Goal: Task Accomplishment & Management: Manage account settings

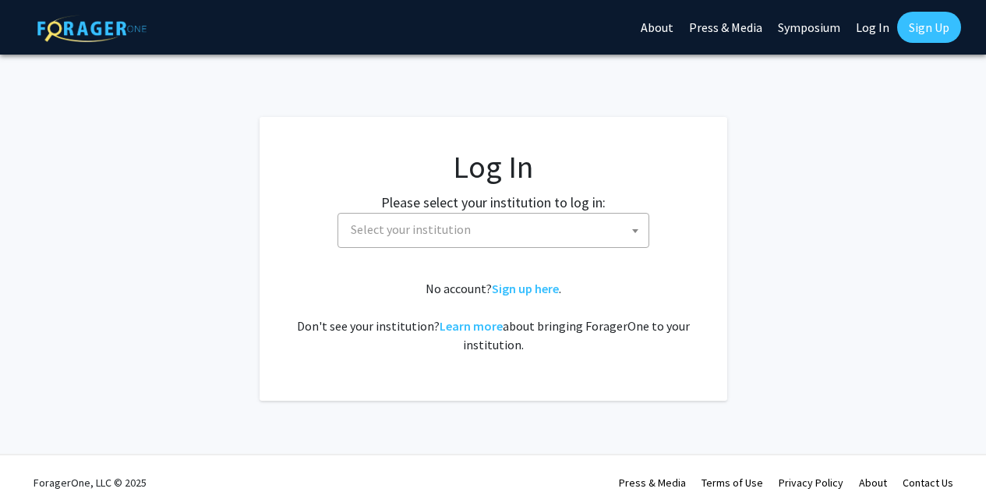
select select
click at [473, 224] on span "Select your institution" at bounding box center [496, 229] width 304 height 32
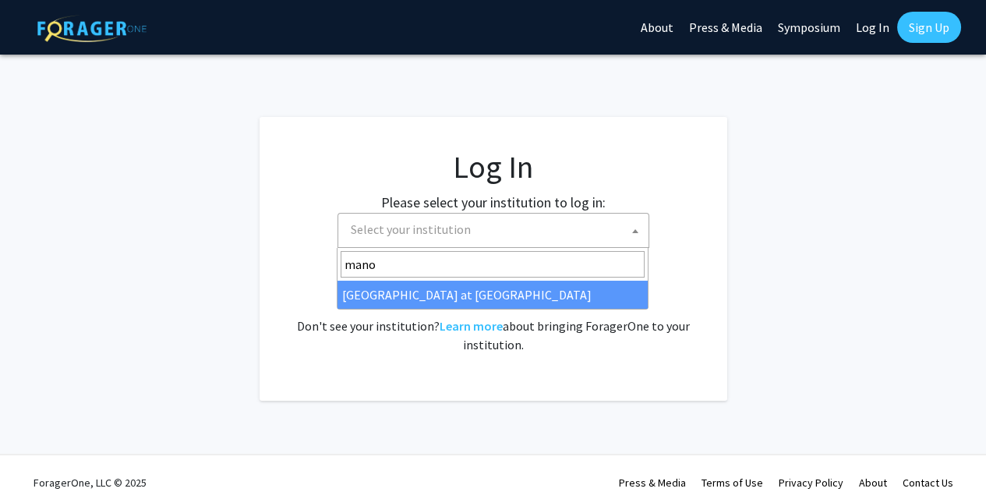
type input "manoa"
select select "18"
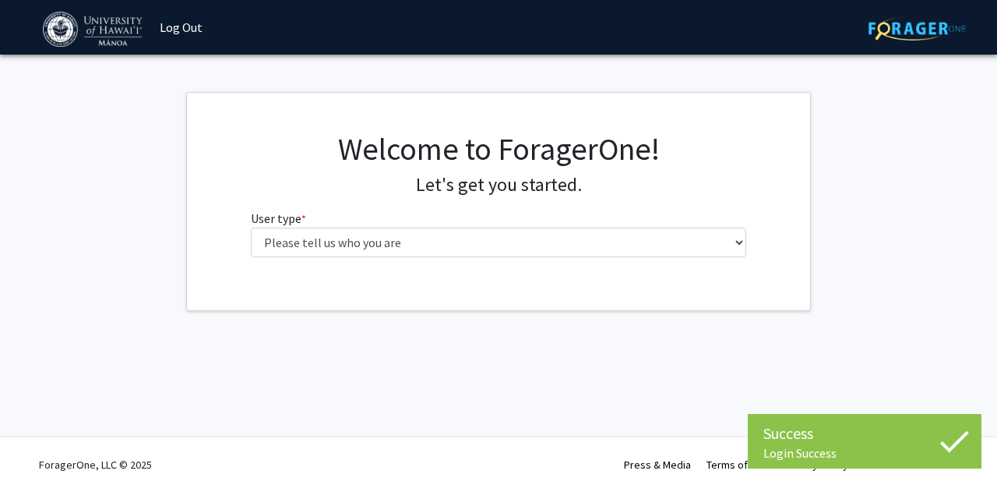
click at [512, 217] on fg-select "User type * required Please tell us who you are Undergraduate Student Master's …" at bounding box center [499, 233] width 496 height 48
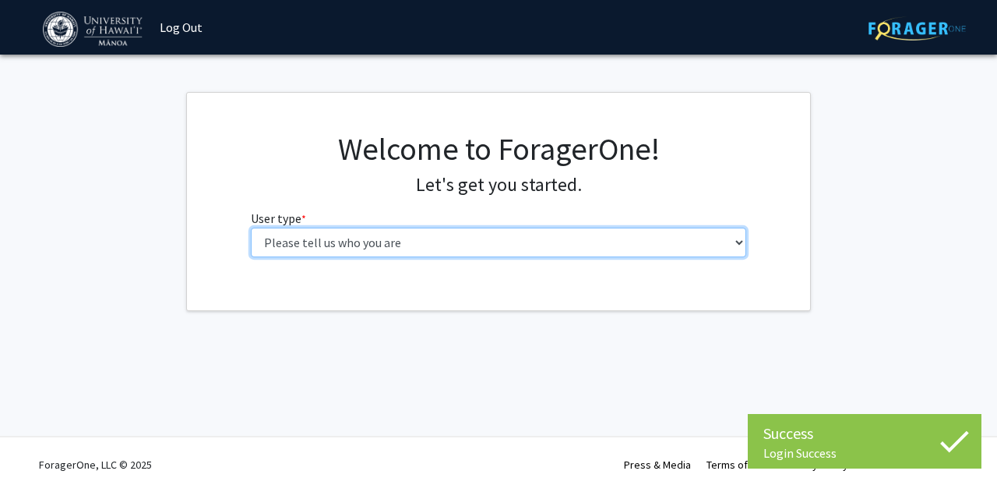
click at [506, 231] on select "Please tell us who you are Undergraduate Student Master's Student Doctoral Cand…" at bounding box center [499, 242] width 496 height 30
select select "1: undergrad"
click at [251, 227] on select "Please tell us who you are Undergraduate Student Master's Student Doctoral Cand…" at bounding box center [499, 242] width 496 height 30
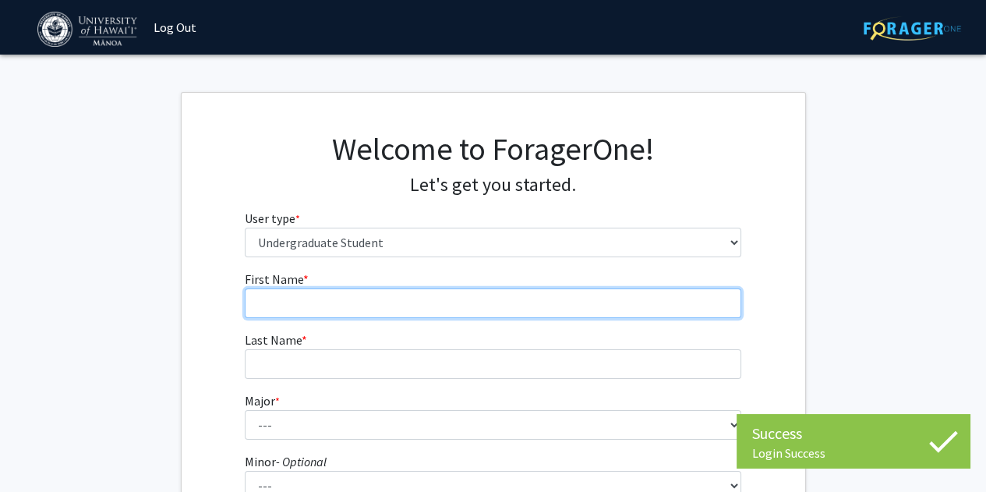
click at [425, 291] on input "First Name * required" at bounding box center [493, 303] width 496 height 30
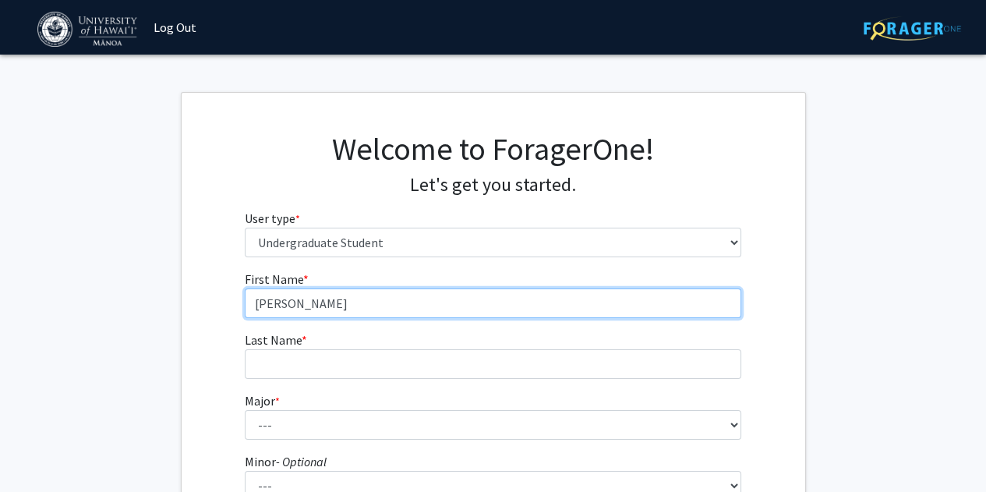
type input "Kurt"
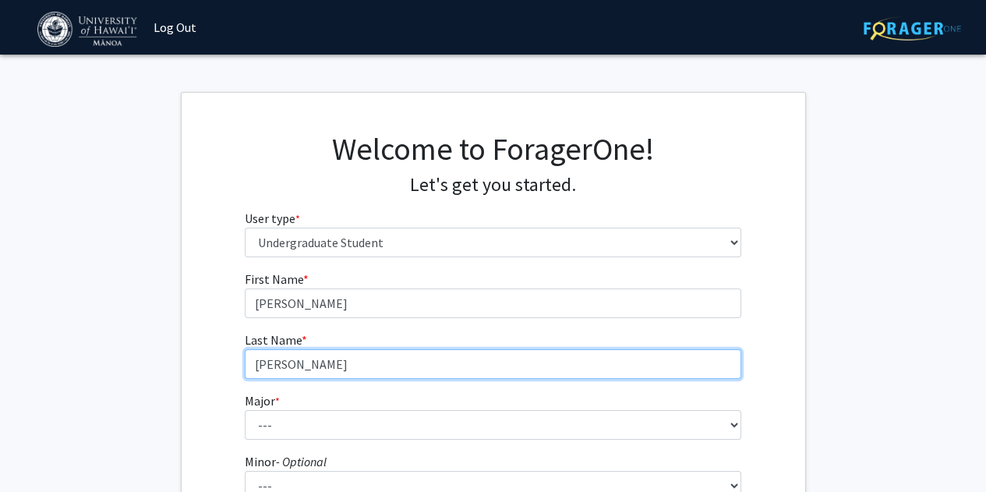
type input "Wong"
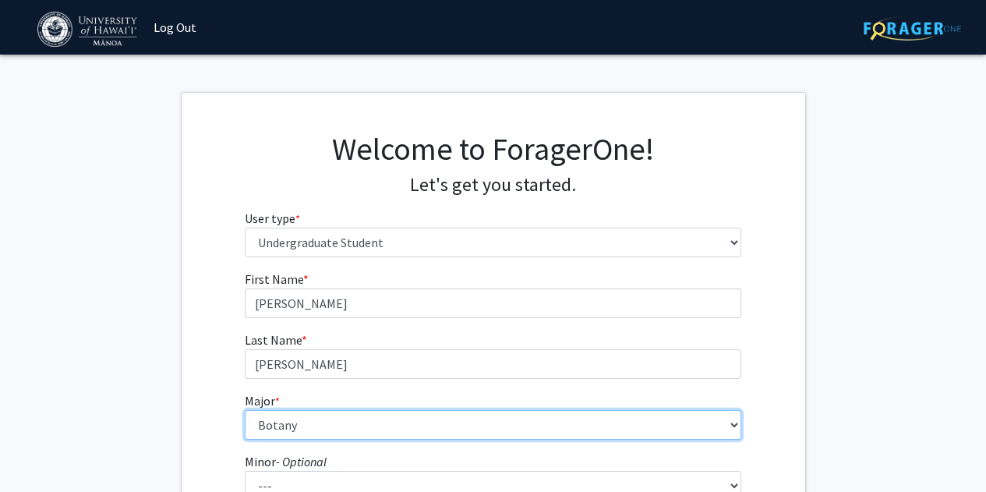
select select "13: 1395"
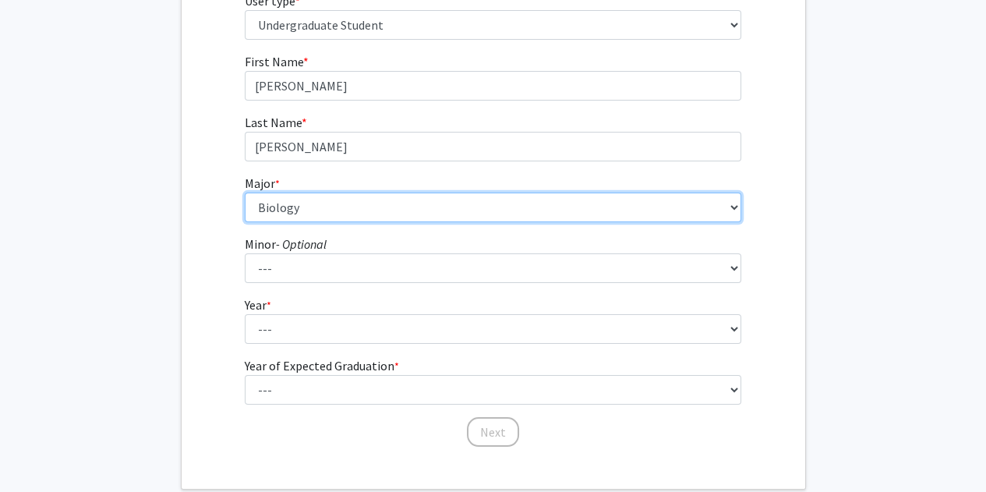
scroll to position [233, 0]
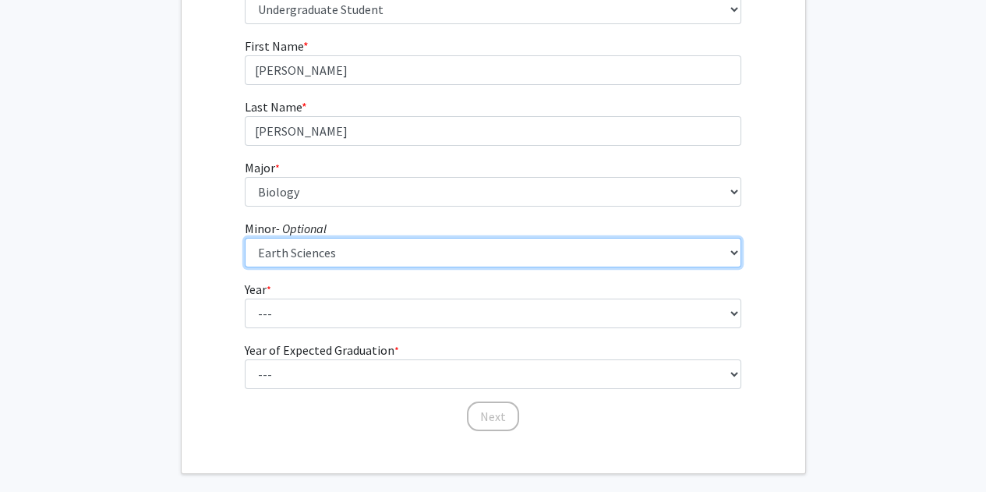
select select "21: 1043"
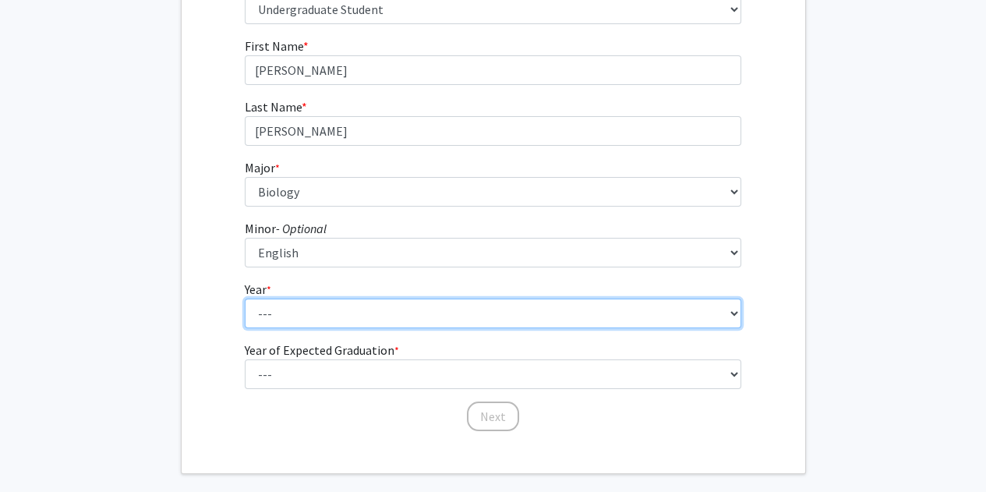
click at [399, 305] on select "--- First-year Sophomore Junior Senior Postbaccalaureate Certificate" at bounding box center [493, 313] width 496 height 30
select select "3: junior"
click at [245, 298] on select "--- First-year Sophomore Junior Senior Postbaccalaureate Certificate" at bounding box center [493, 313] width 496 height 30
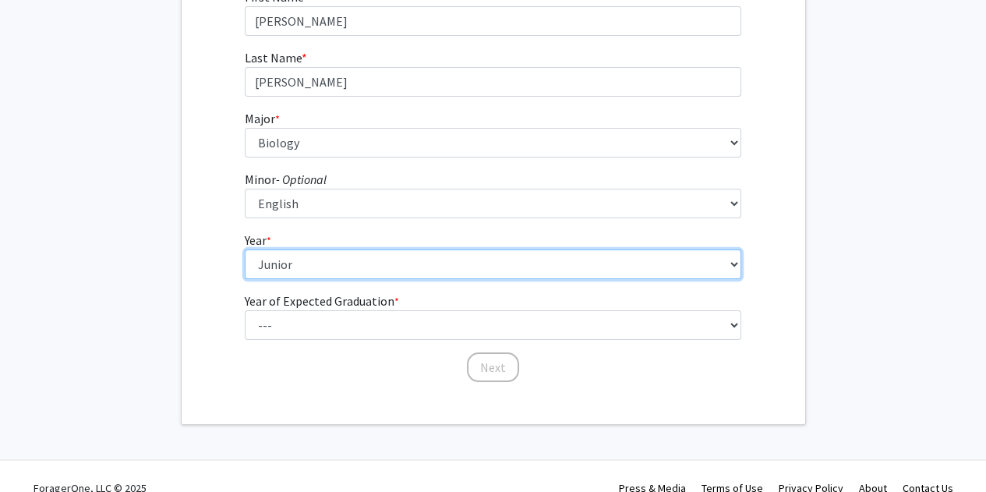
scroll to position [283, 0]
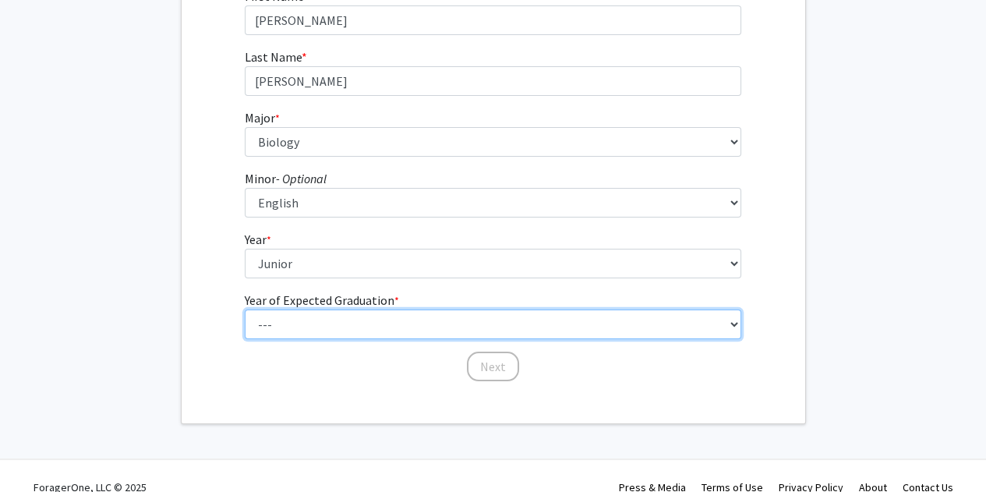
click at [376, 326] on select "--- 2025 2026 2027 2028 2029 2030 2031 2032 2033 2034" at bounding box center [493, 324] width 496 height 30
select select "3: 2027"
click at [245, 309] on select "--- 2025 2026 2027 2028 2029 2030 2031 2032 2033 2034" at bounding box center [493, 324] width 496 height 30
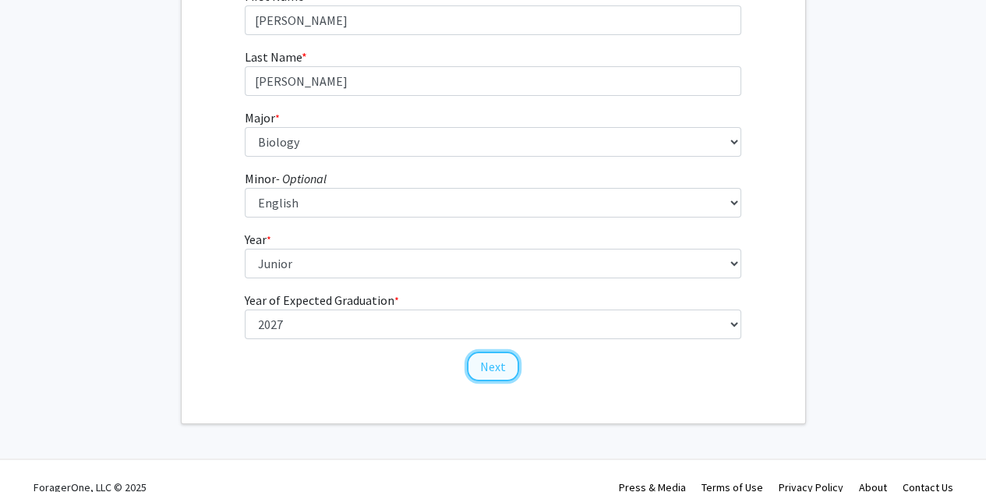
click at [479, 372] on button "Next" at bounding box center [493, 366] width 52 height 30
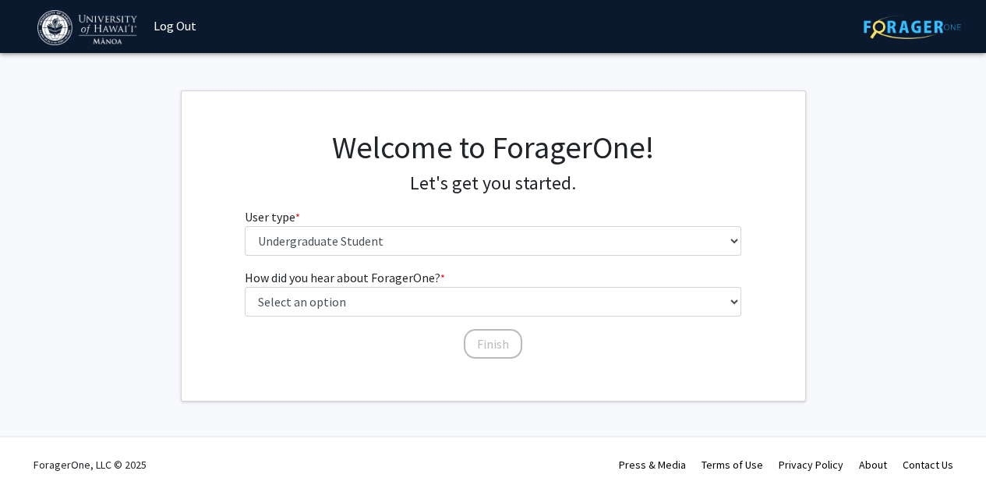
scroll to position [0, 0]
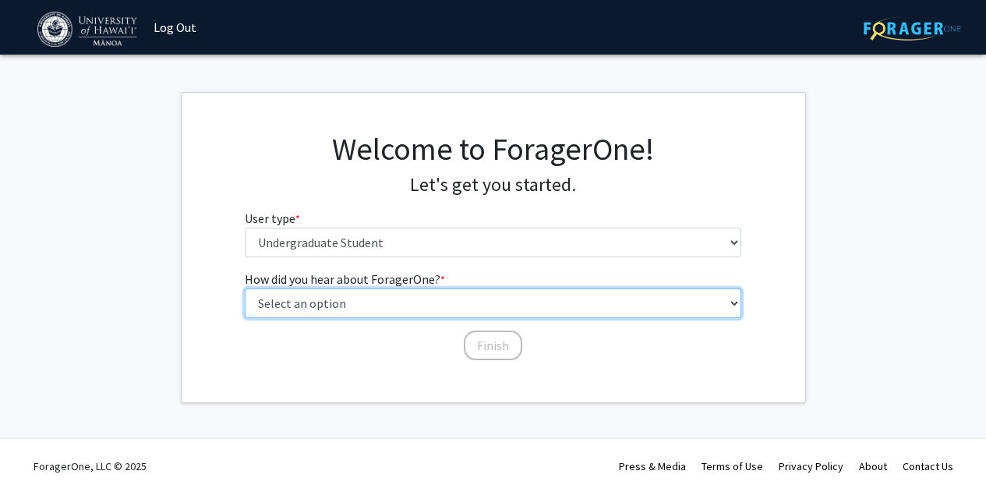
click at [377, 316] on select "Select an option Peer/student recommendation Faculty/staff recommendation Unive…" at bounding box center [493, 303] width 496 height 30
select select "3: university_website"
click at [245, 288] on select "Select an option Peer/student recommendation Faculty/staff recommendation Unive…" at bounding box center [493, 303] width 496 height 30
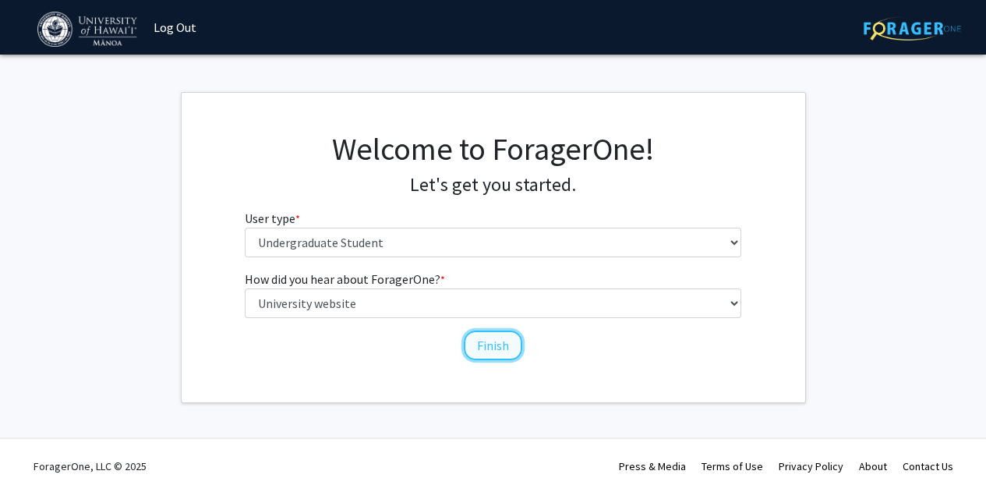
click at [481, 339] on button "Finish" at bounding box center [493, 345] width 58 height 30
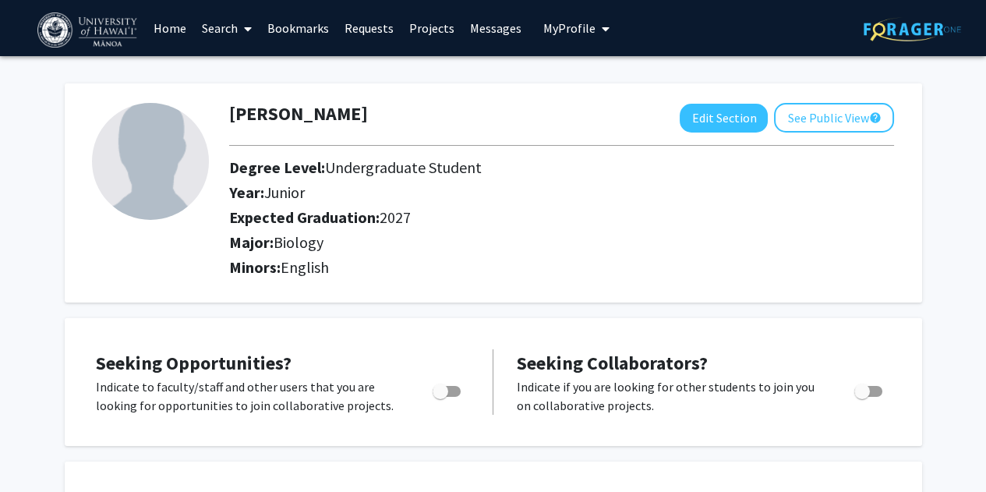
click at [235, 23] on link "Search" at bounding box center [226, 28] width 65 height 55
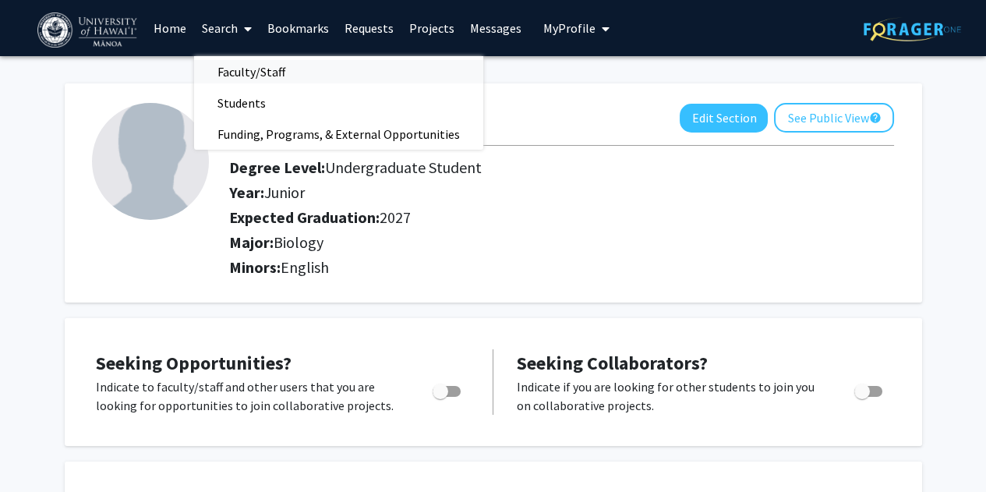
click at [237, 74] on span "Faculty/Staff" at bounding box center [251, 71] width 115 height 31
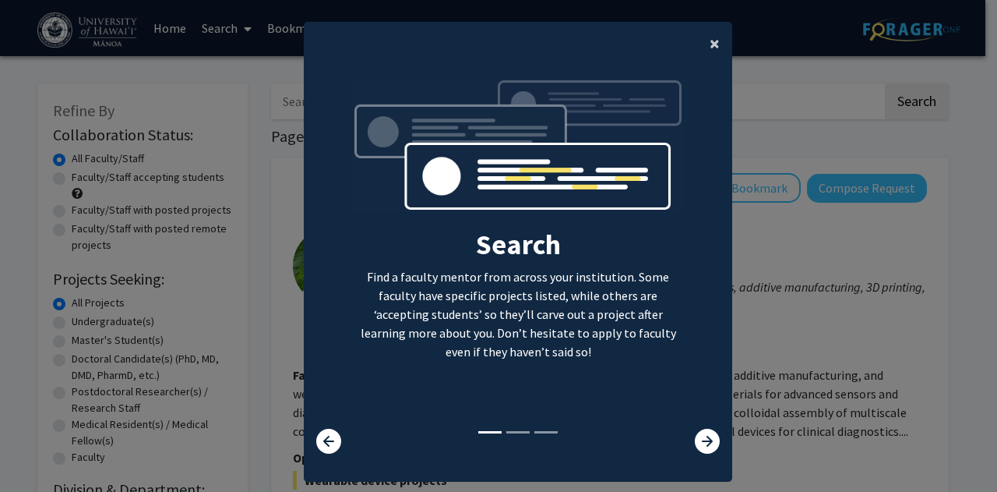
click at [710, 43] on span "×" at bounding box center [715, 43] width 10 height 24
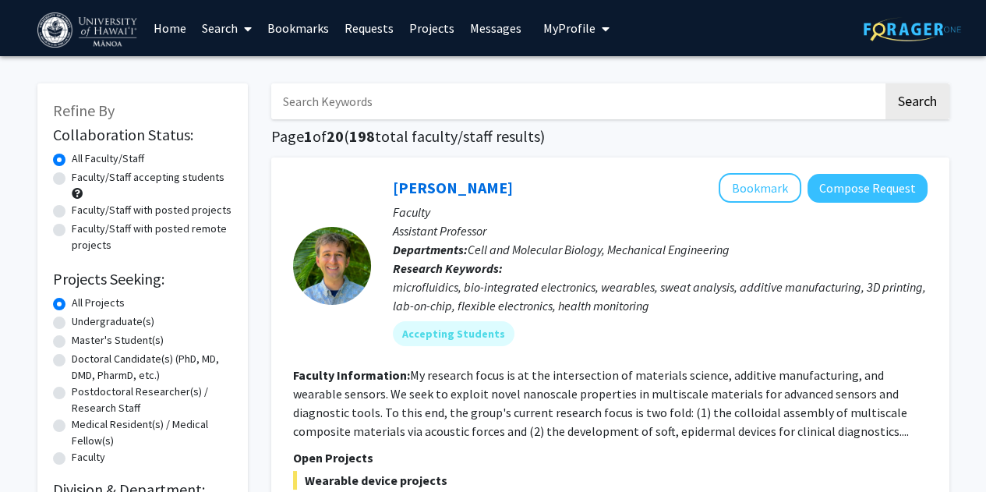
click at [312, 92] on input "Search Keywords" at bounding box center [577, 101] width 612 height 36
click at [885, 83] on button "Search" at bounding box center [917, 101] width 64 height 36
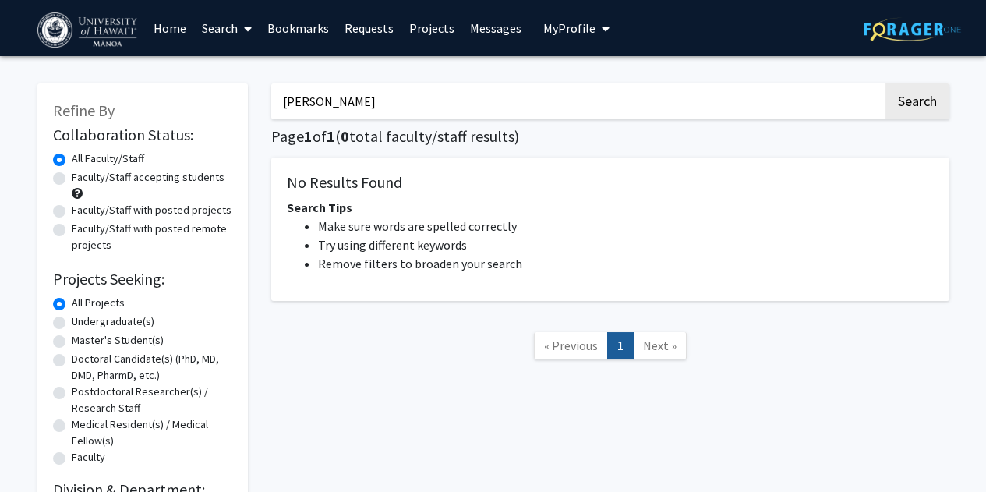
type input "Masato"
click at [618, 249] on li "Try using different keywords" at bounding box center [625, 244] width 615 height 19
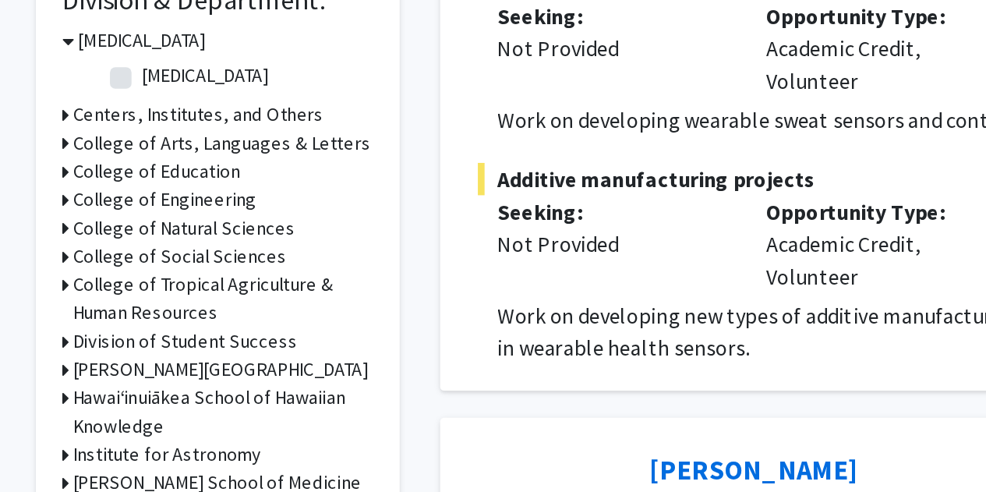
scroll to position [407, 0]
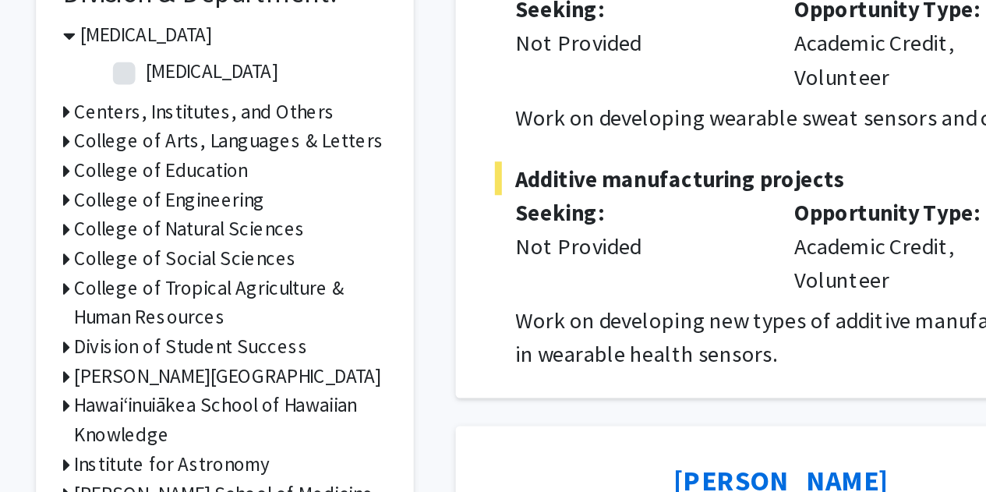
click at [65, 213] on h3 "College of Natural Sciences" at bounding box center [123, 213] width 129 height 16
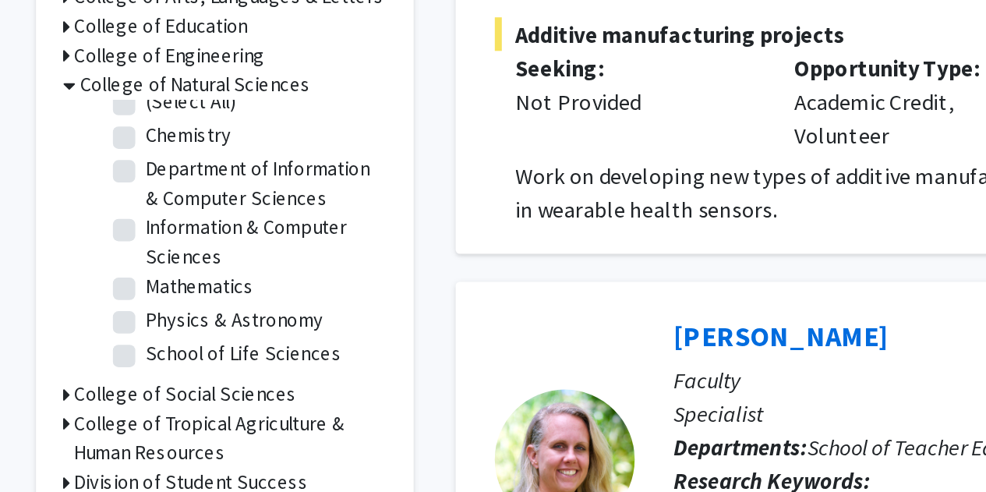
scroll to position [408, 0]
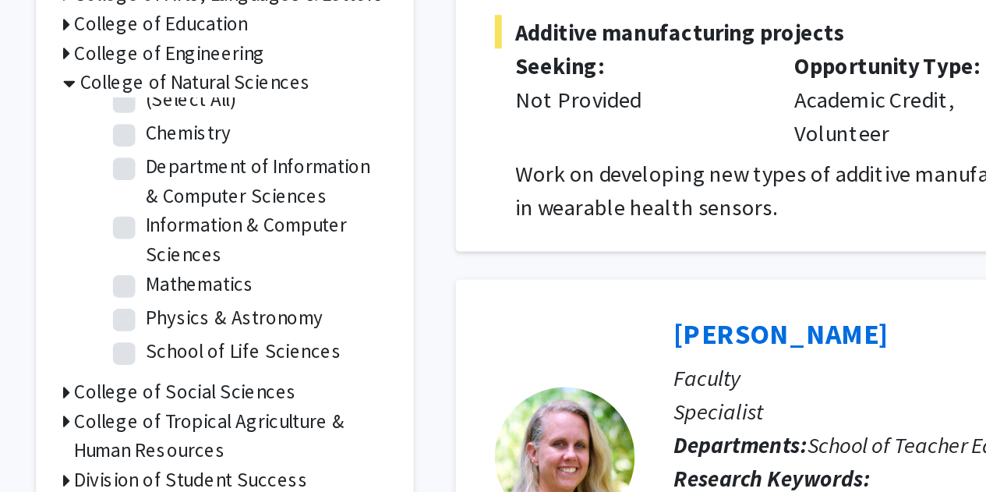
click at [99, 369] on label "School of Life Sciences" at bounding box center [153, 362] width 109 height 16
click at [99, 365] on input "School of Life Sciences" at bounding box center [104, 359] width 10 height 10
checkbox input "true"
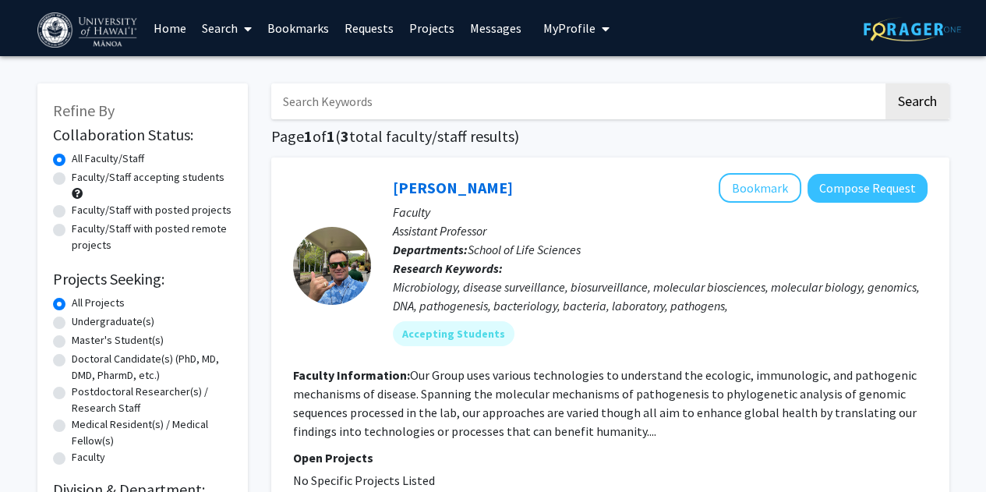
click at [580, 28] on span "My Profile" at bounding box center [569, 28] width 52 height 16
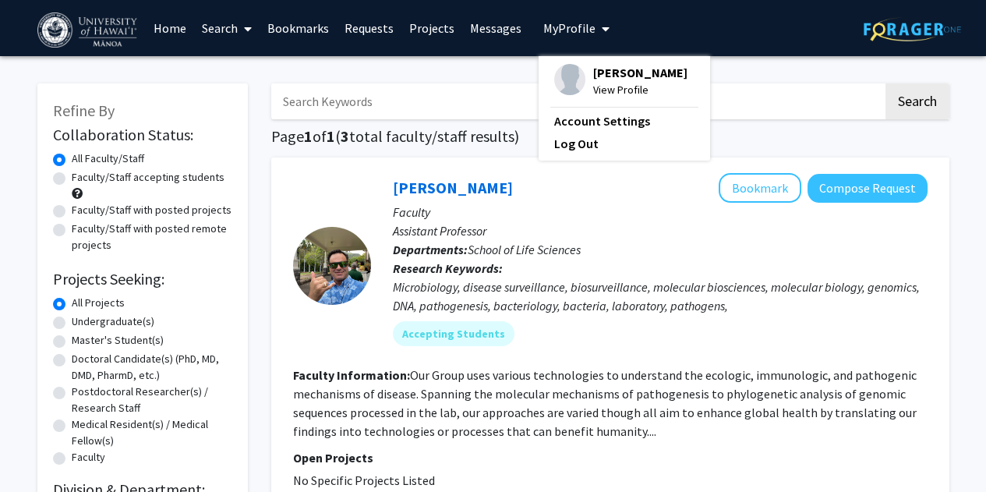
click at [197, 28] on link "Search" at bounding box center [226, 28] width 65 height 55
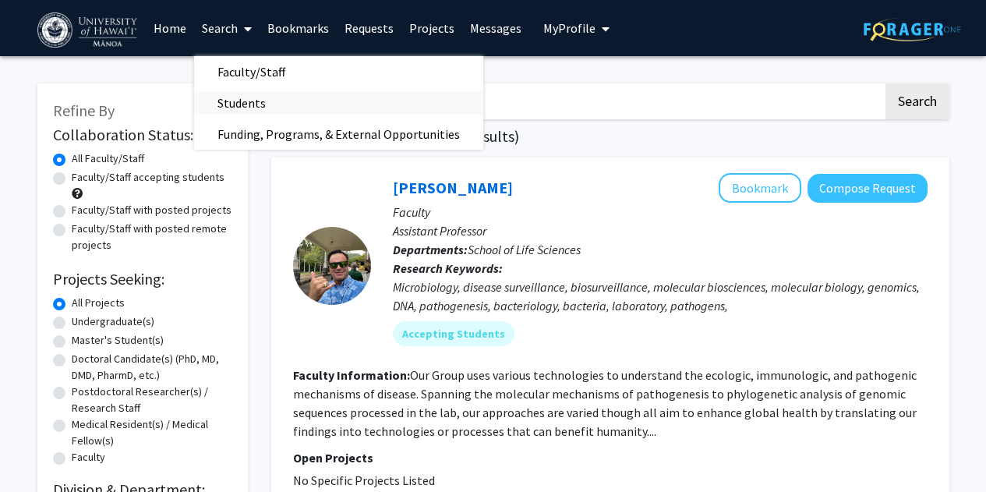
click at [247, 104] on span "Students" at bounding box center [241, 102] width 95 height 31
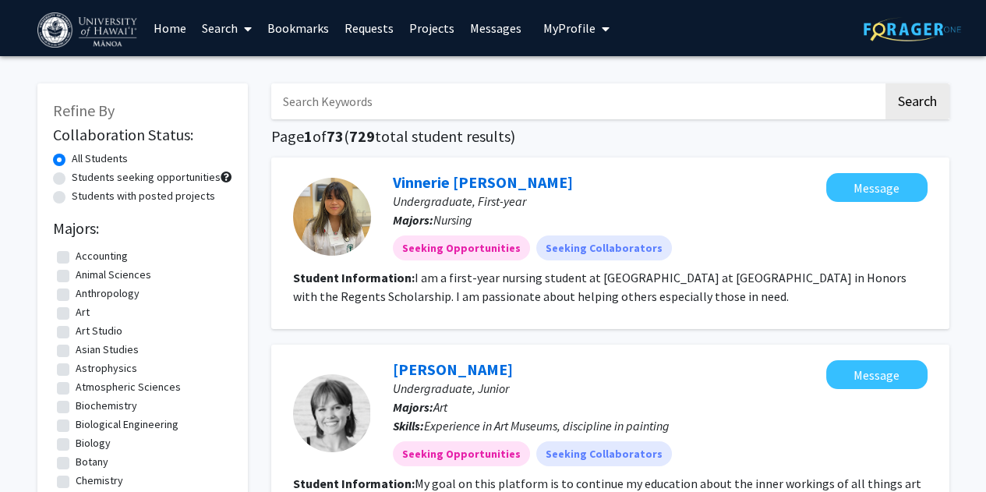
click at [576, 30] on span "My Profile" at bounding box center [569, 28] width 52 height 16
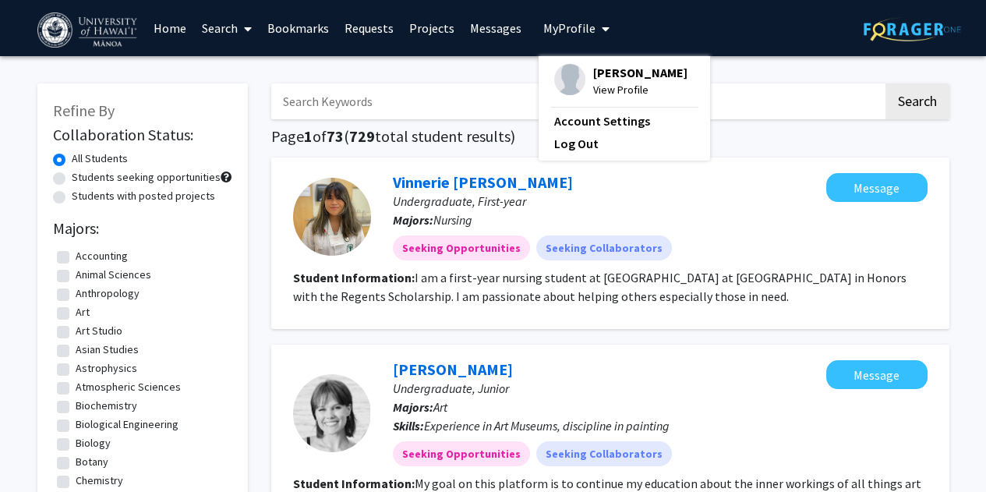
click at [582, 79] on div "Kurt Wong View Profile" at bounding box center [620, 81] width 133 height 34
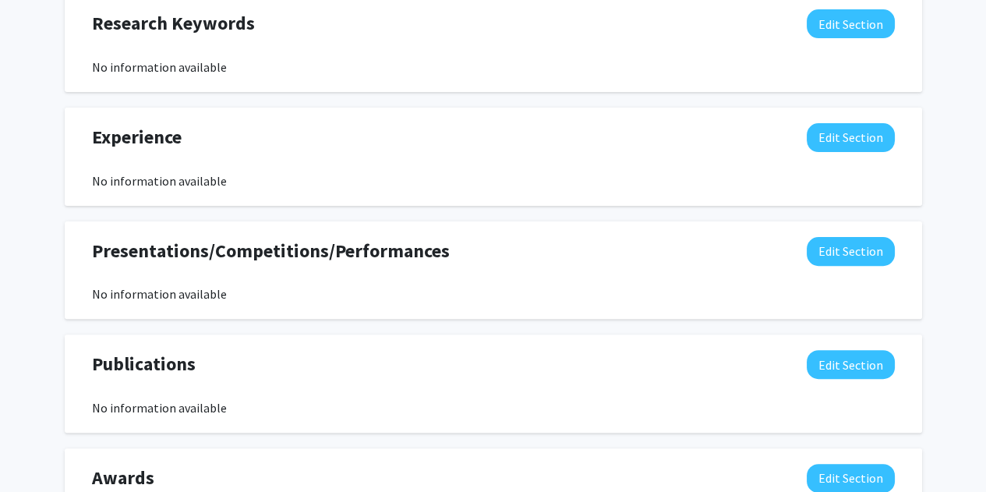
scroll to position [838, 0]
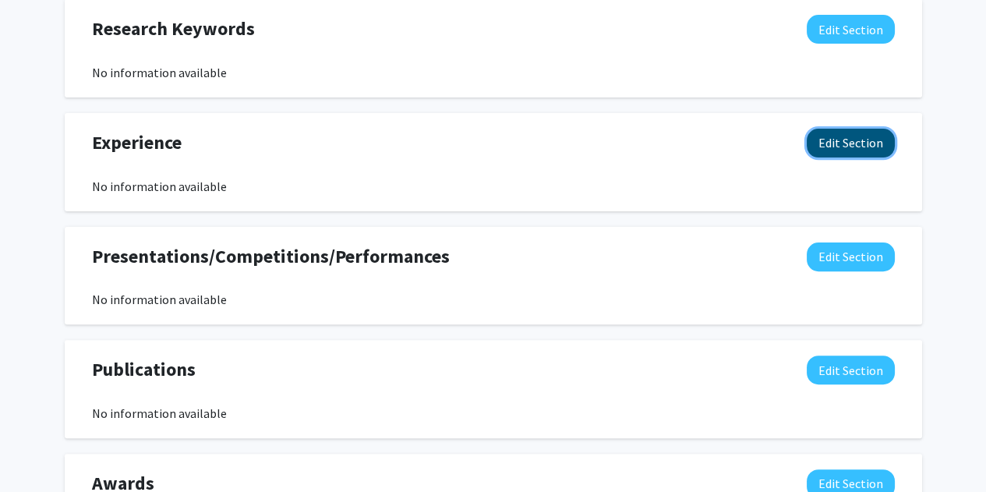
click at [840, 146] on button "Edit Section" at bounding box center [850, 143] width 88 height 29
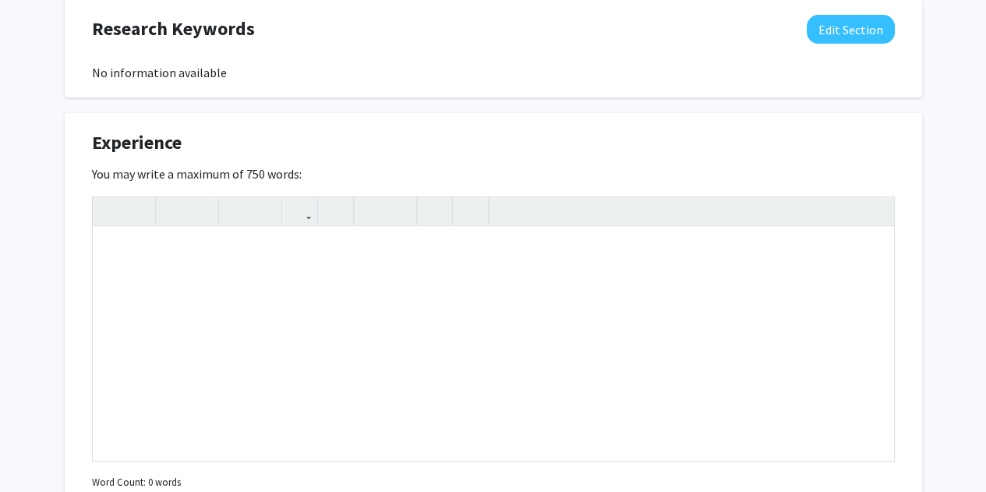
click at [688, 186] on div "You may write a maximum of 750 words: Insert link Remove link Word Count: 0 wor…" at bounding box center [493, 328] width 802 height 329
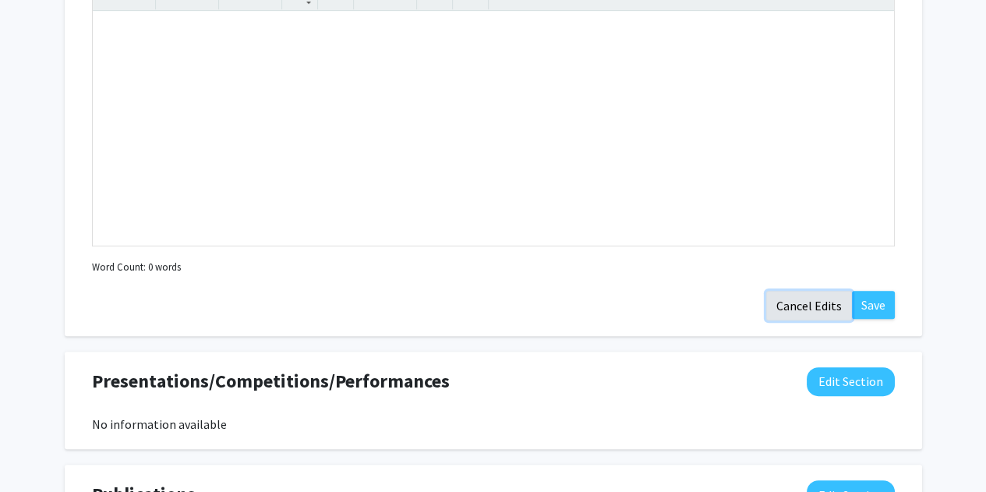
click at [820, 310] on button "Cancel Edits" at bounding box center [809, 306] width 86 height 30
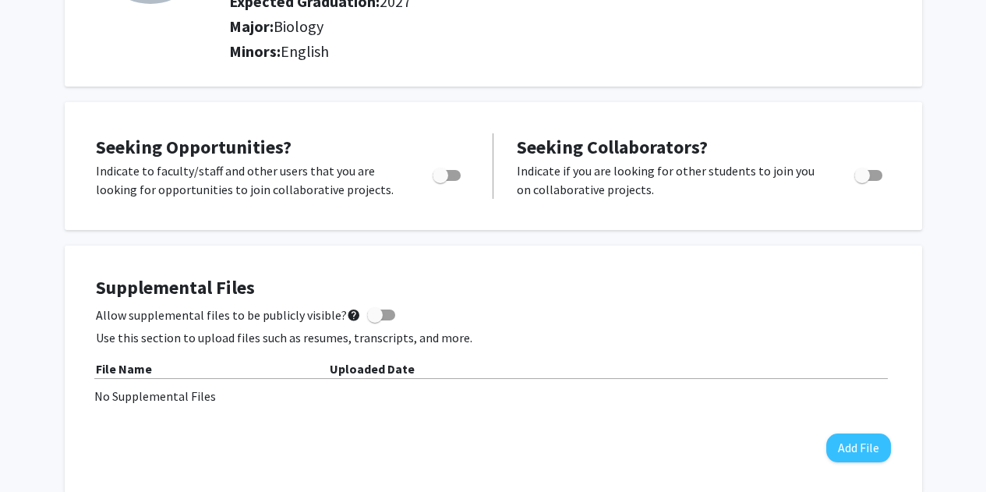
scroll to position [0, 0]
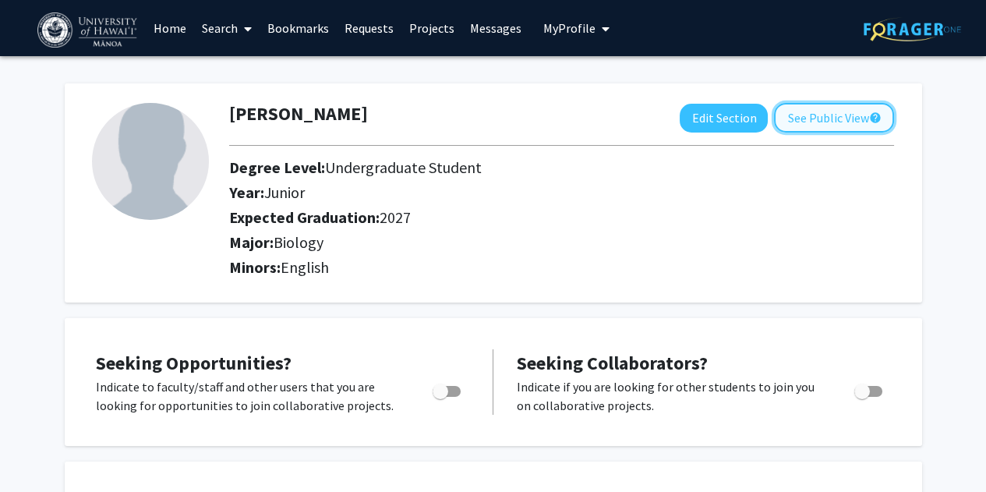
click at [809, 122] on button "See Public View help" at bounding box center [834, 118] width 120 height 30
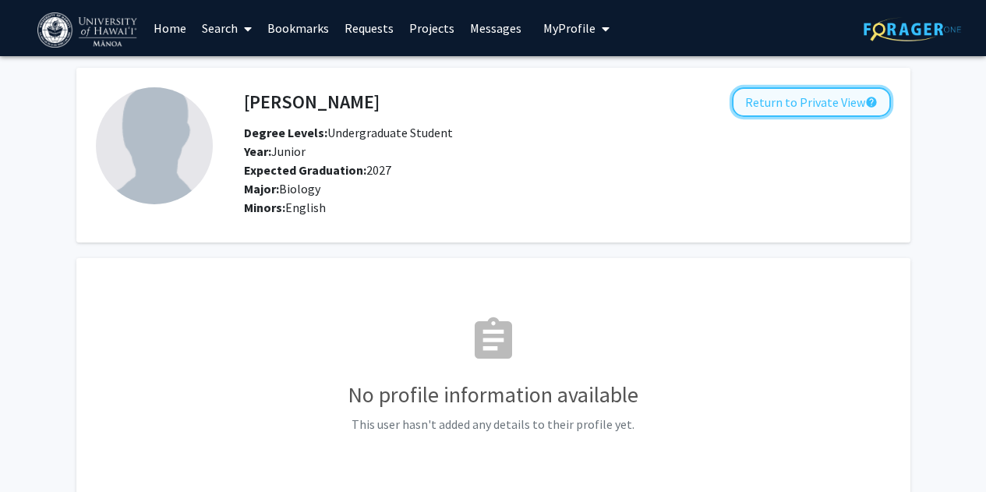
click at [756, 104] on button "Return to Private View help" at bounding box center [811, 102] width 159 height 30
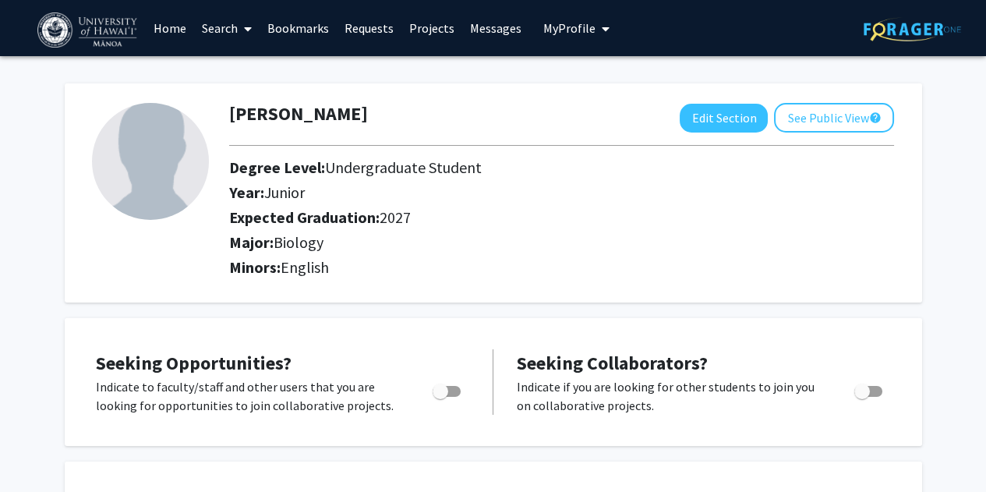
click at [164, 27] on link "Home" at bounding box center [170, 28] width 48 height 55
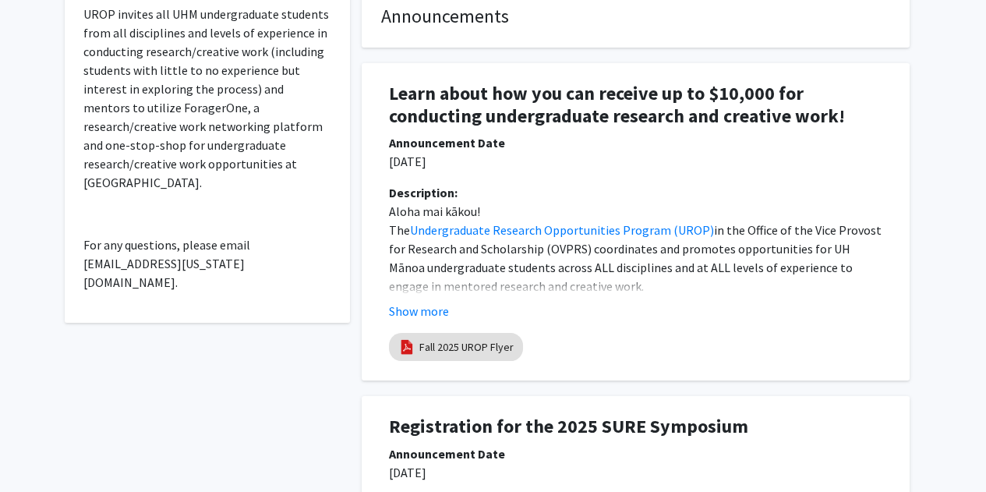
scroll to position [461, 0]
